Goal: Understand process/instructions: Learn how to perform a task or action

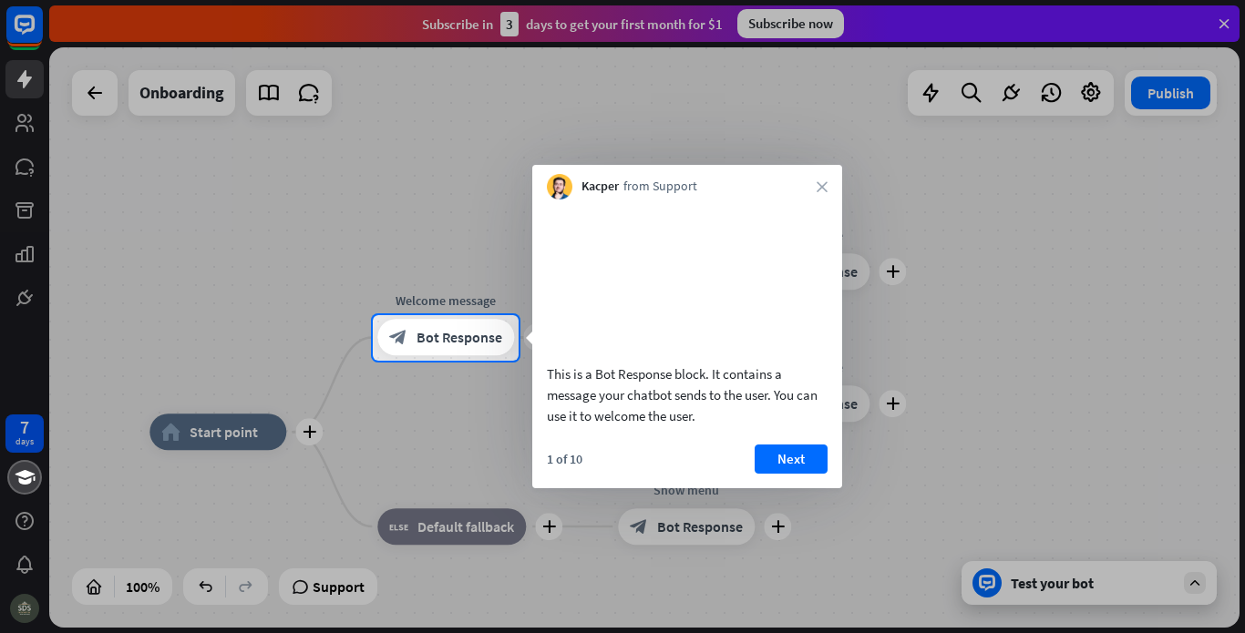
click at [1228, 27] on div at bounding box center [622, 157] width 1245 height 315
click at [795, 474] on button "Next" at bounding box center [791, 459] width 73 height 29
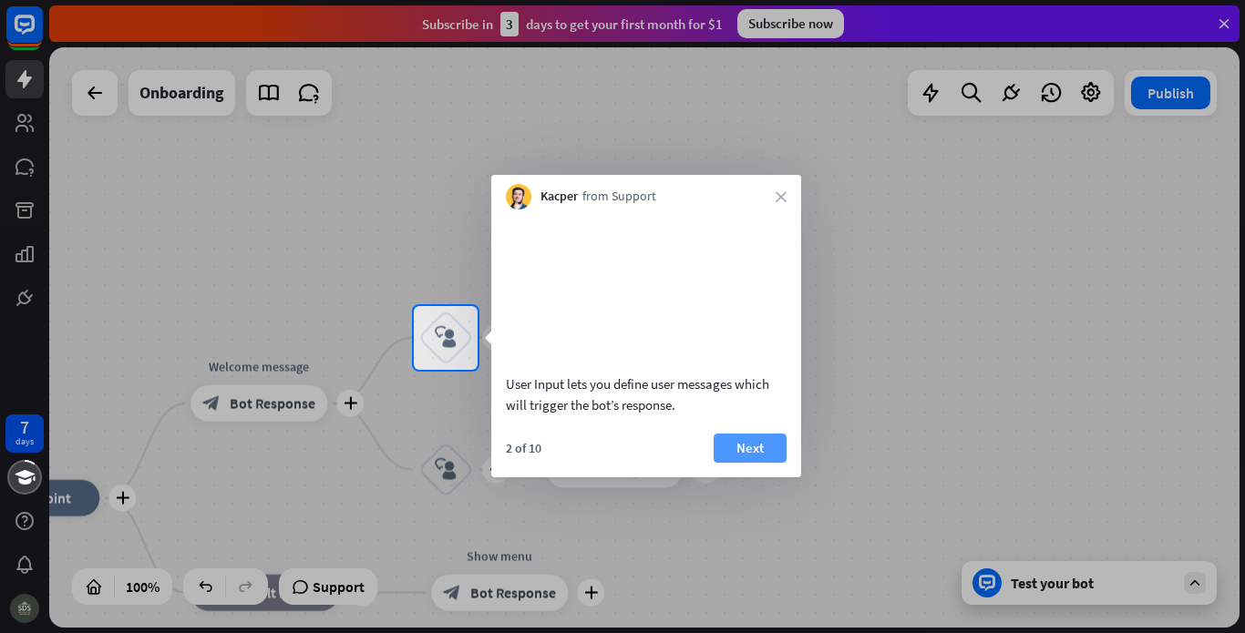
click at [774, 463] on button "Next" at bounding box center [750, 448] width 73 height 29
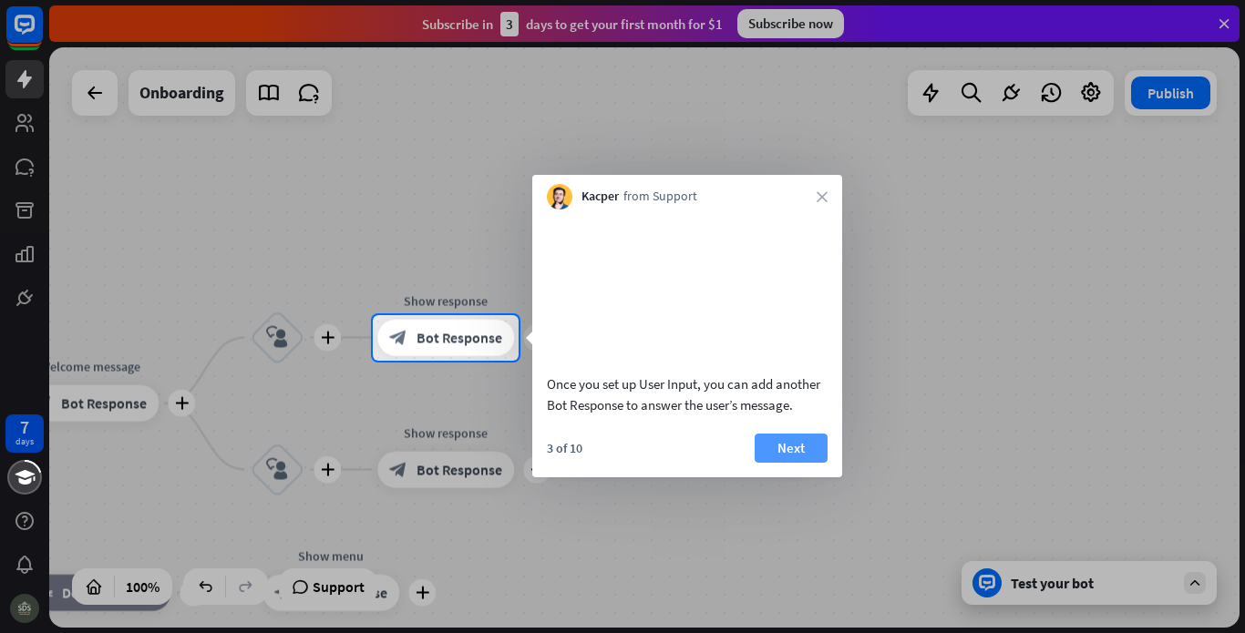
click at [800, 463] on button "Next" at bounding box center [791, 448] width 73 height 29
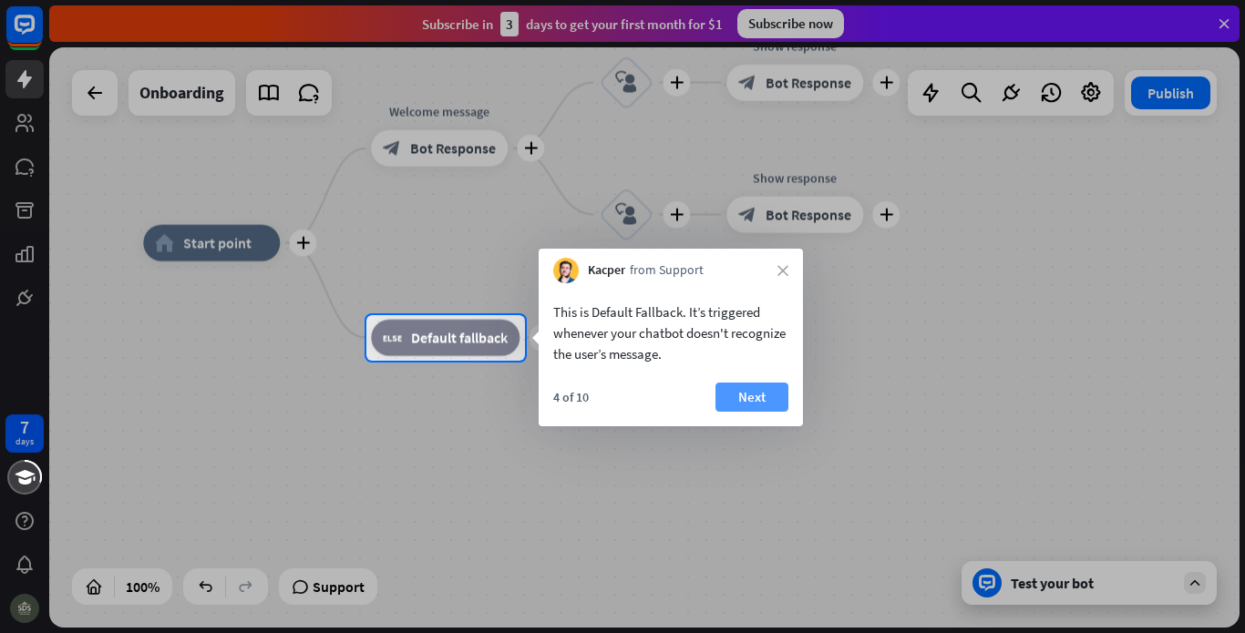
click at [750, 403] on button "Next" at bounding box center [751, 397] width 73 height 29
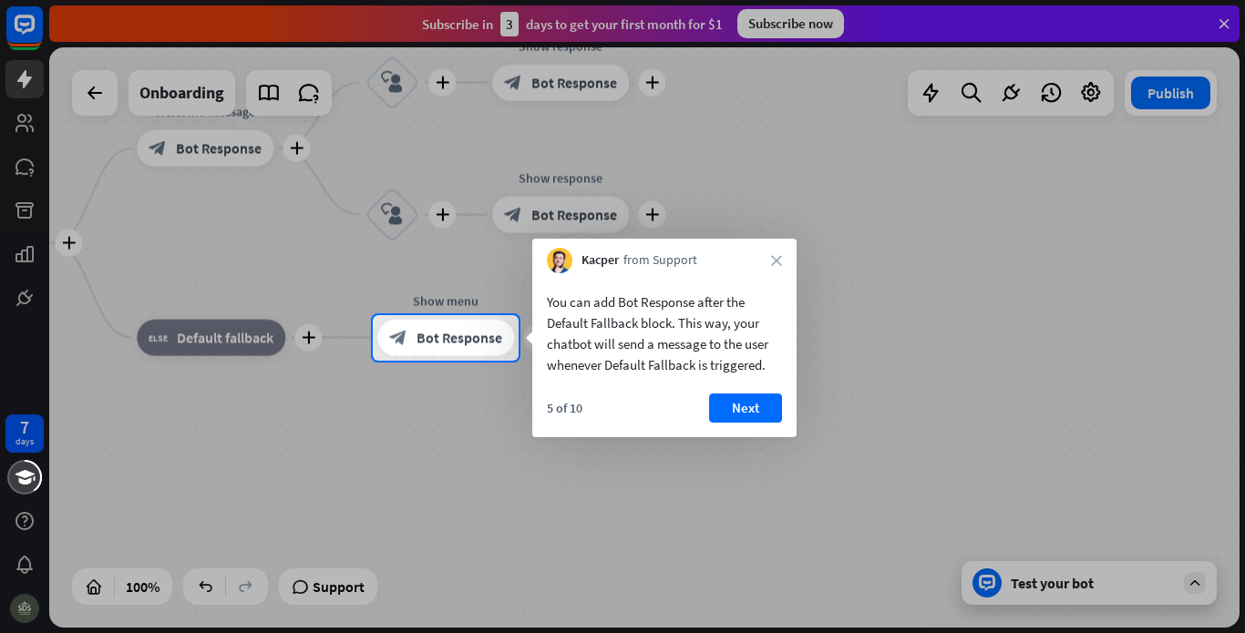
click at [750, 403] on button "Next" at bounding box center [745, 408] width 73 height 29
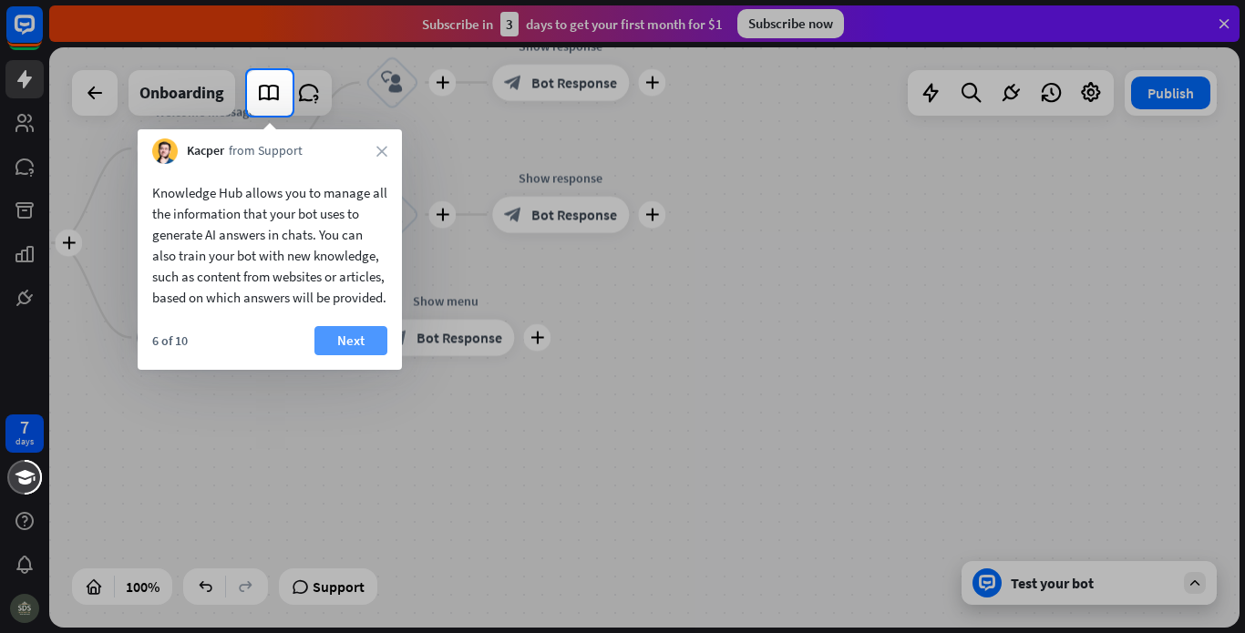
click at [367, 354] on button "Next" at bounding box center [350, 340] width 73 height 29
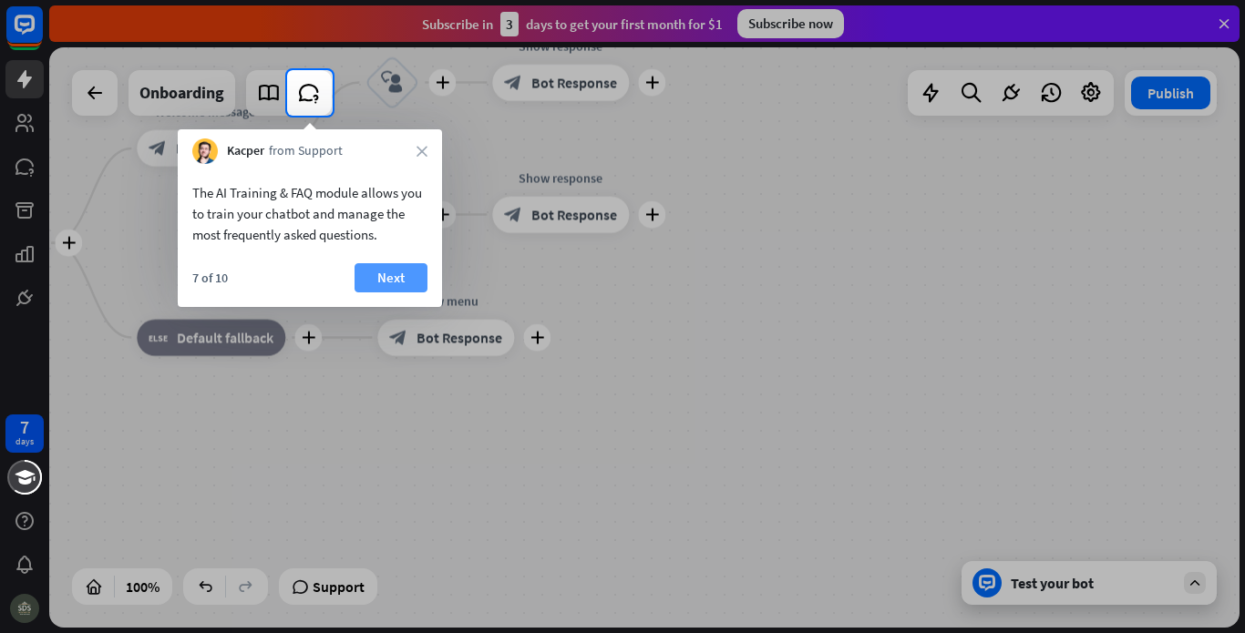
click at [400, 278] on button "Next" at bounding box center [391, 277] width 73 height 29
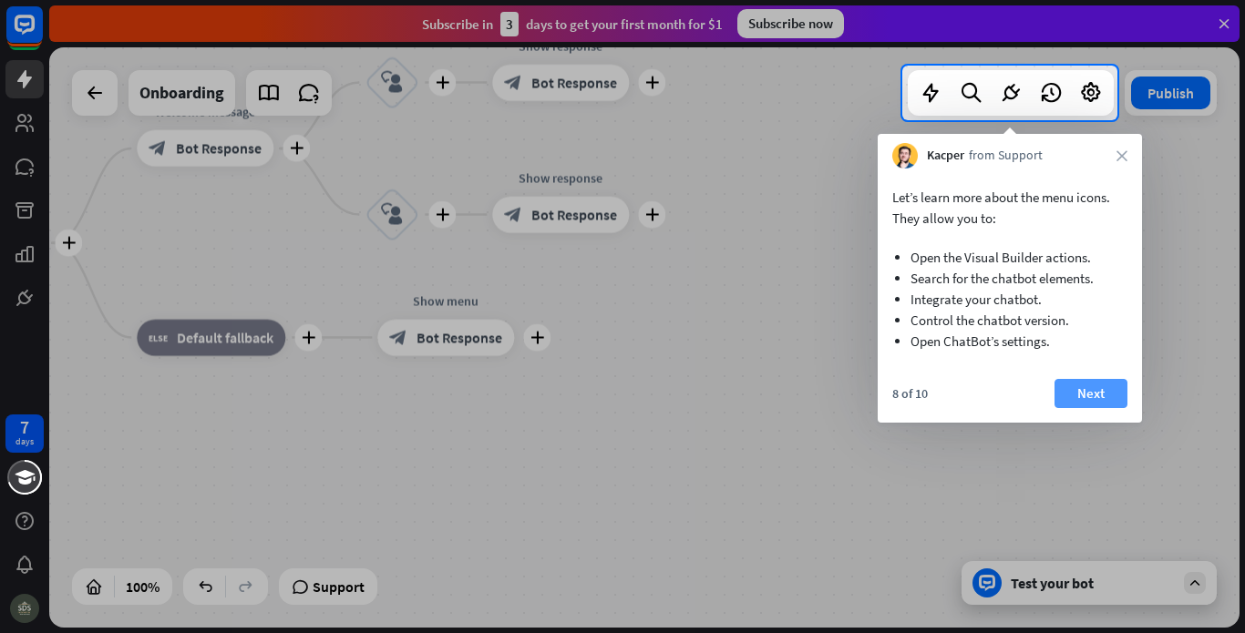
click at [1111, 385] on button "Next" at bounding box center [1090, 393] width 73 height 29
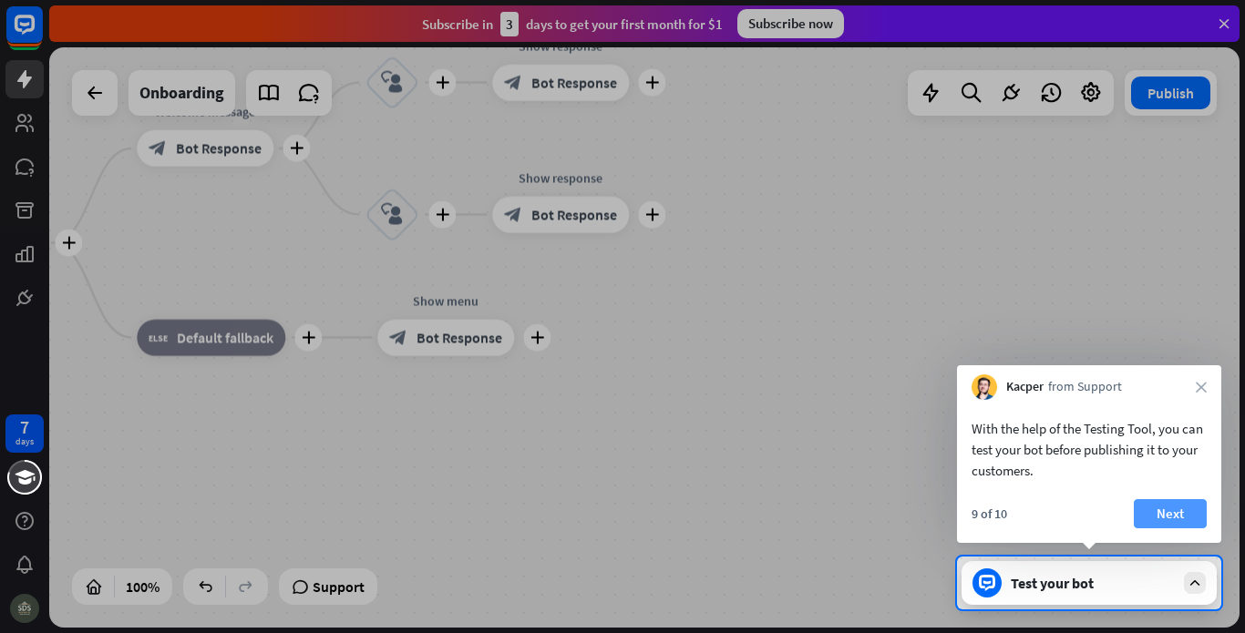
click at [1170, 507] on button "Next" at bounding box center [1170, 513] width 73 height 29
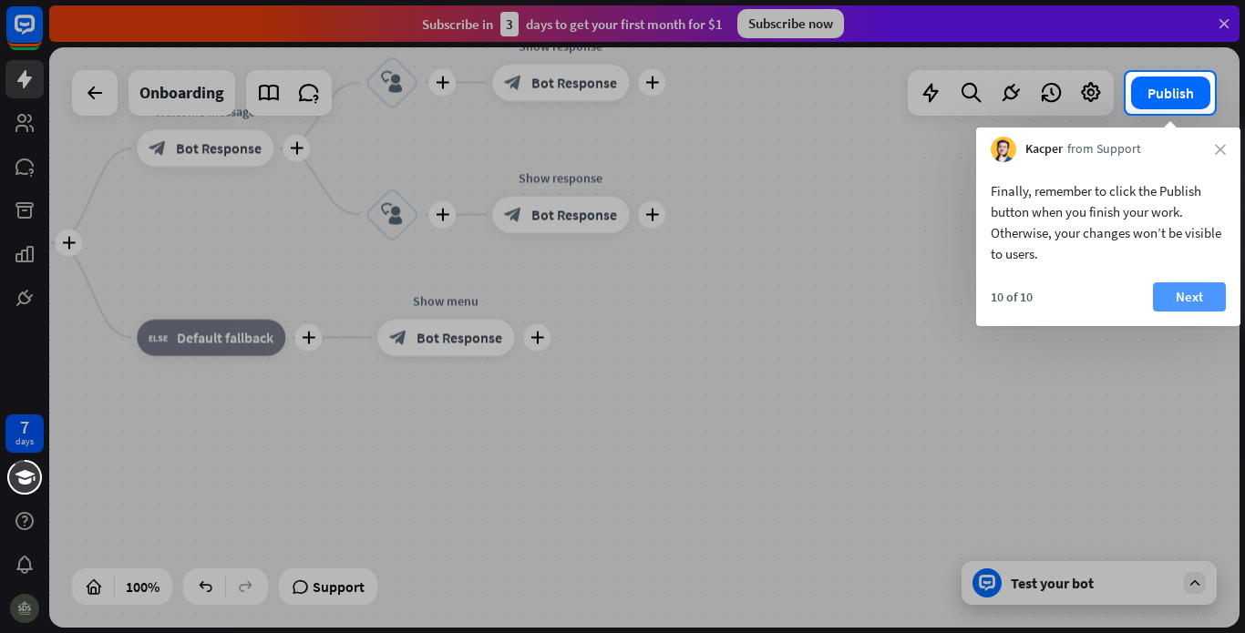
click at [1180, 291] on button "Next" at bounding box center [1189, 297] width 73 height 29
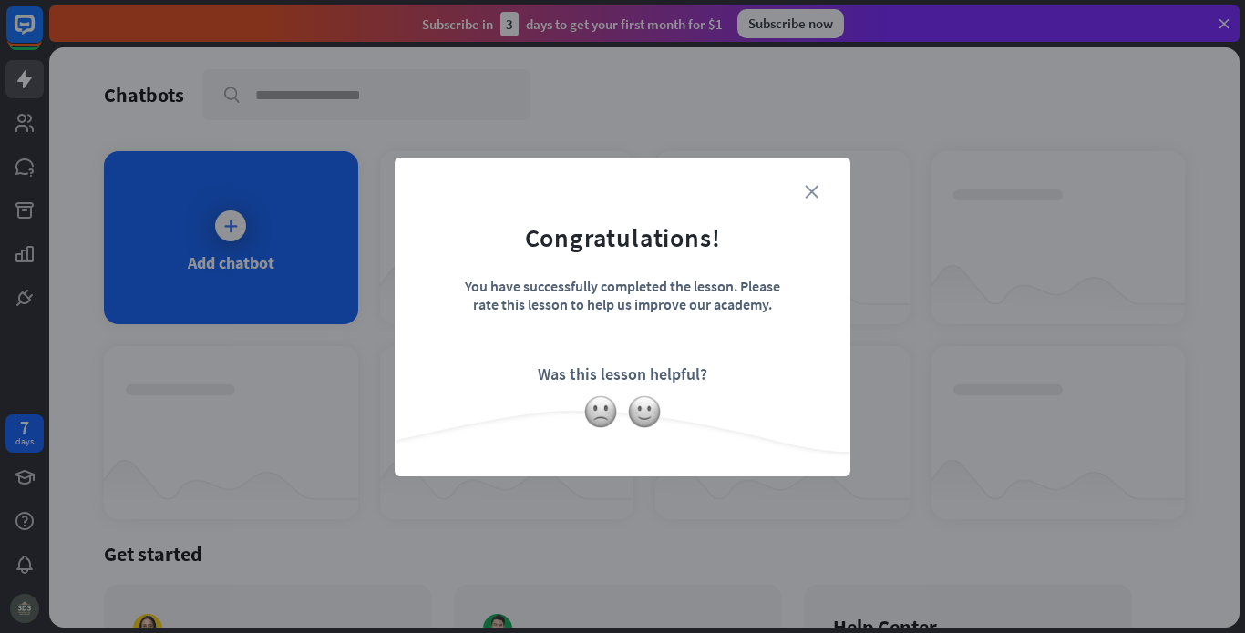
click at [812, 188] on icon "close" at bounding box center [812, 192] width 14 height 14
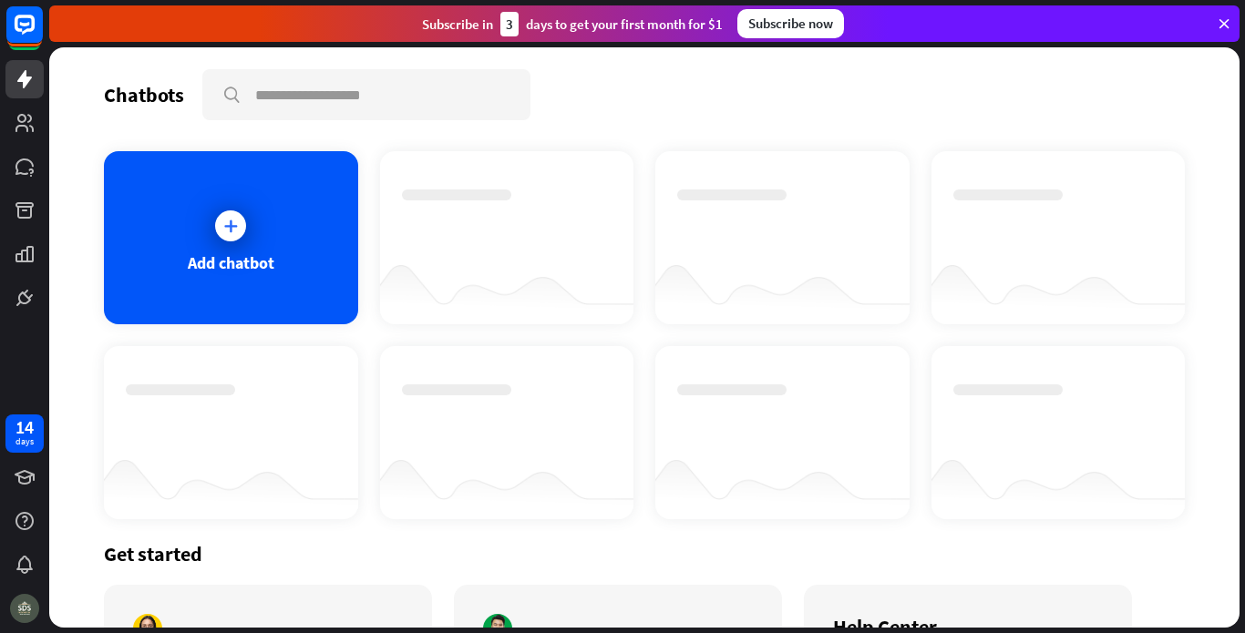
click at [1222, 25] on icon at bounding box center [1224, 23] width 16 height 16
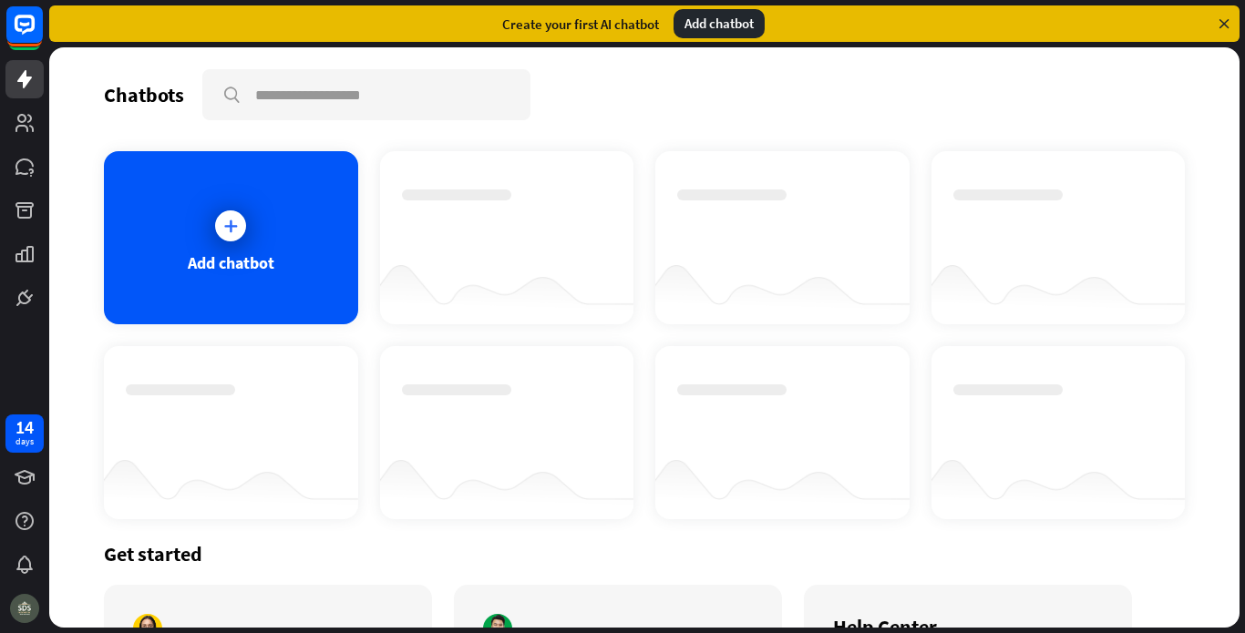
click at [710, 23] on div "Add chatbot" at bounding box center [719, 23] width 91 height 29
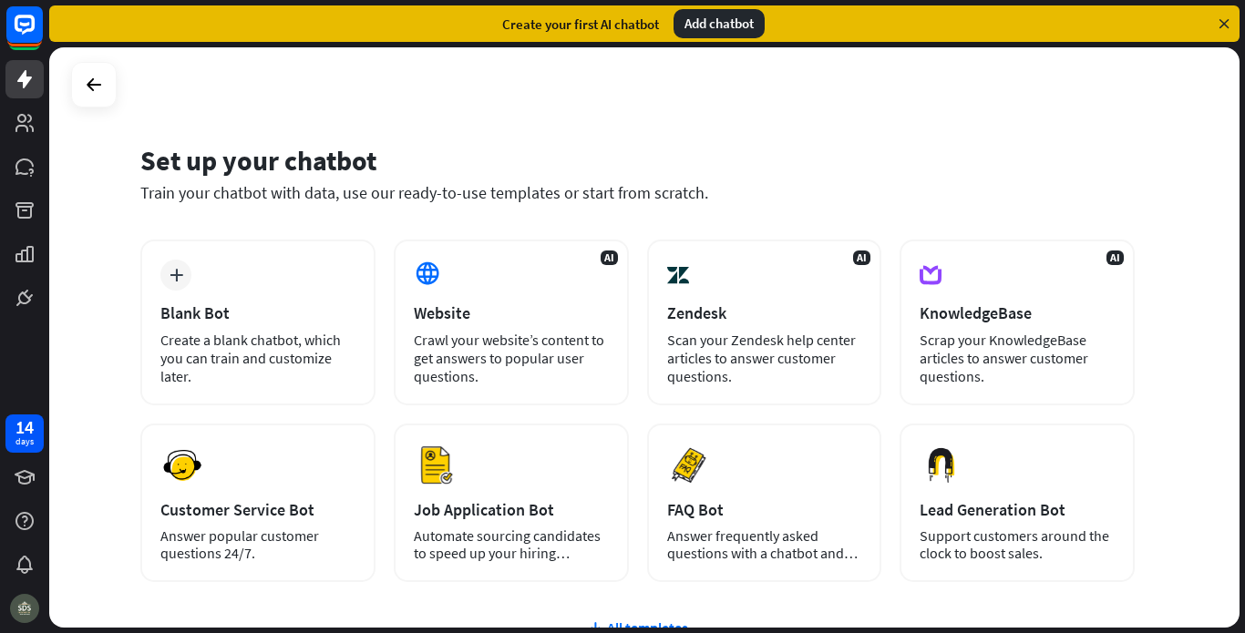
click at [1219, 25] on icon at bounding box center [1224, 23] width 16 height 16
